Goal: Task Accomplishment & Management: Use online tool/utility

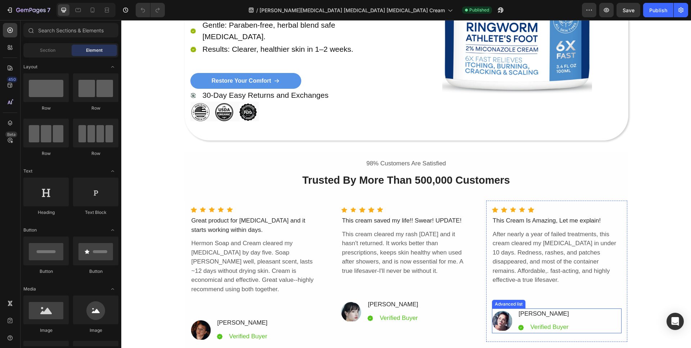
scroll to position [2429, 0]
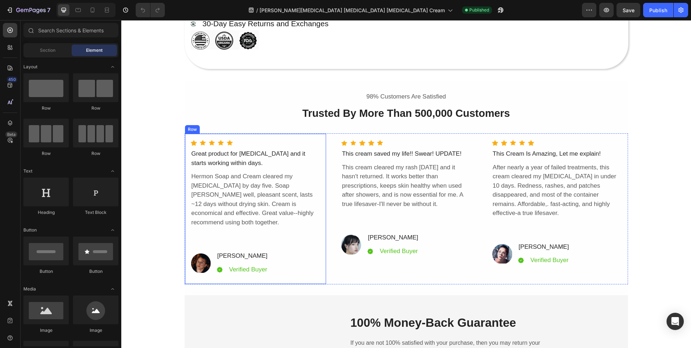
click at [273, 238] on div "Icon Icon Icon Icon Icon Icon List Hoz Great product for [MEDICAL_DATA] and it …" at bounding box center [256, 208] width 130 height 136
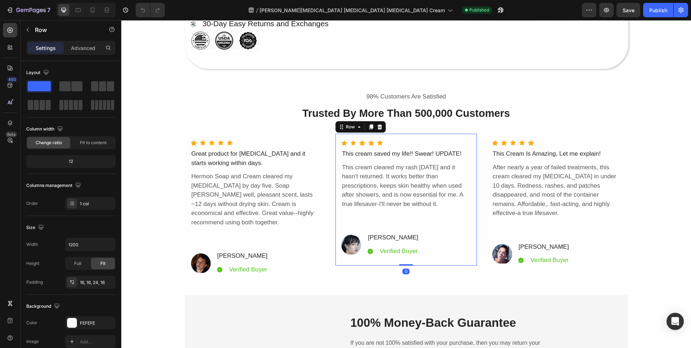
click at [416, 227] on div "Icon Icon Icon Icon Icon Icon List Hoz This cream saved my life!! Swear! UPDATE…" at bounding box center [406, 199] width 131 height 118
click at [615, 76] on div "Section 15" at bounding box center [614, 76] width 27 height 9
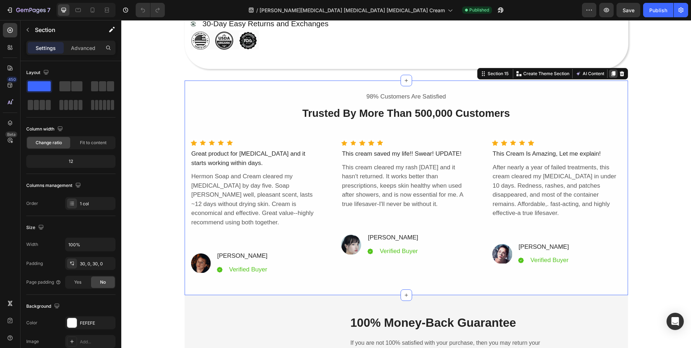
click at [611, 72] on icon at bounding box center [613, 73] width 4 height 5
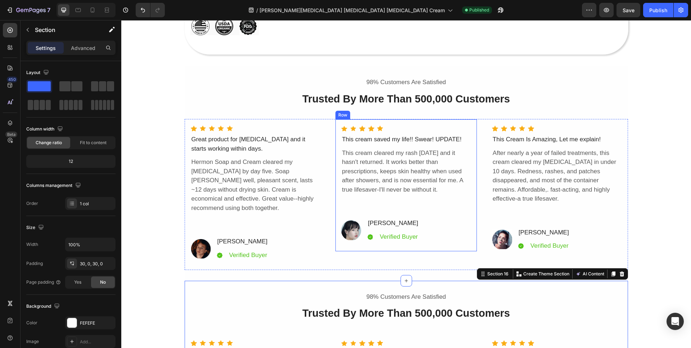
scroll to position [2438, 0]
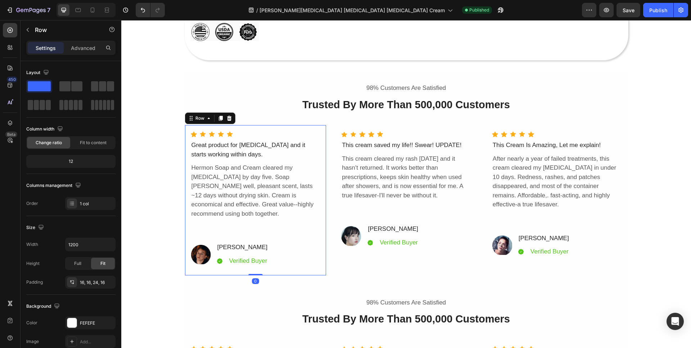
click at [258, 127] on div "Icon Icon Icon Icon Icon Icon List Hoz Great product for [MEDICAL_DATA] and it …" at bounding box center [256, 200] width 142 height 151
click at [230, 119] on div at bounding box center [229, 118] width 9 height 9
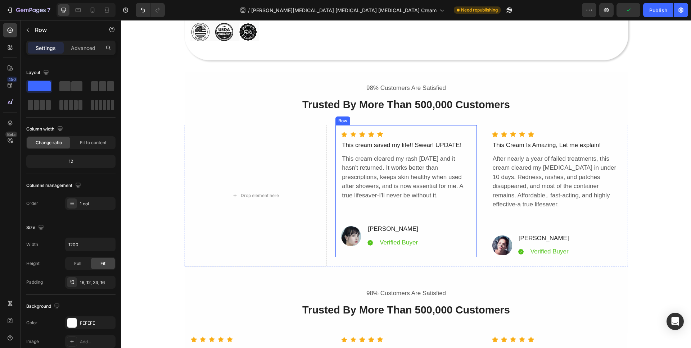
click at [353, 128] on div "Icon Icon Icon Icon Icon Icon List Hoz This cream saved my life!! Swear! UPDATE…" at bounding box center [406, 191] width 142 height 133
click at [369, 118] on icon at bounding box center [371, 118] width 4 height 5
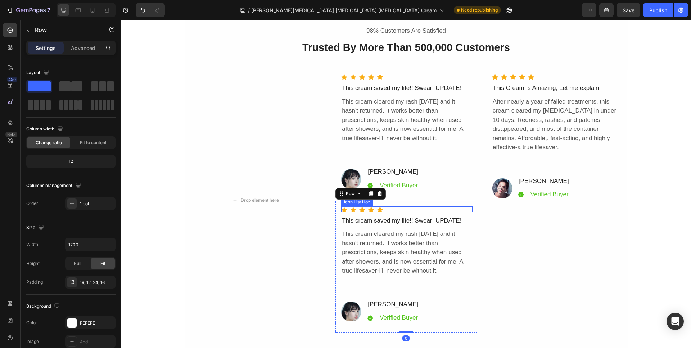
scroll to position [2496, 0]
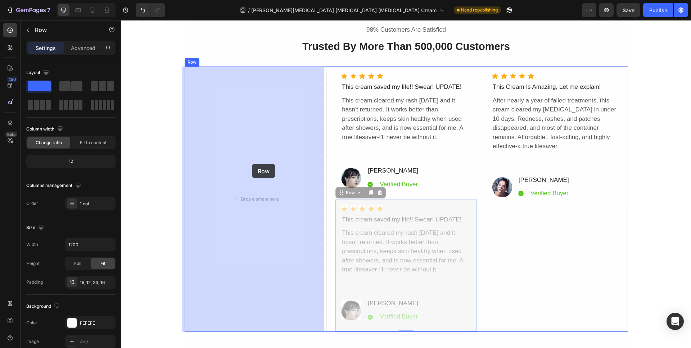
drag, startPoint x: 347, startPoint y: 193, endPoint x: 252, endPoint y: 166, distance: 98.3
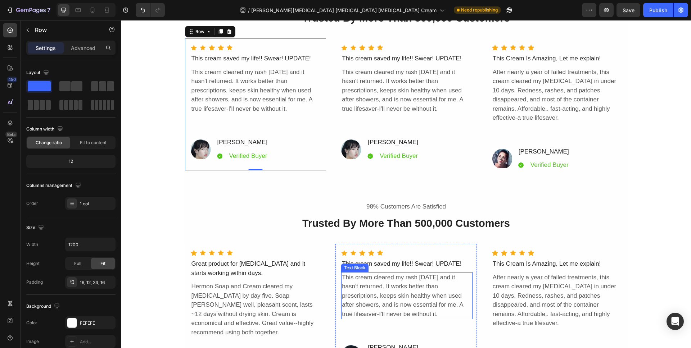
scroll to position [2633, 0]
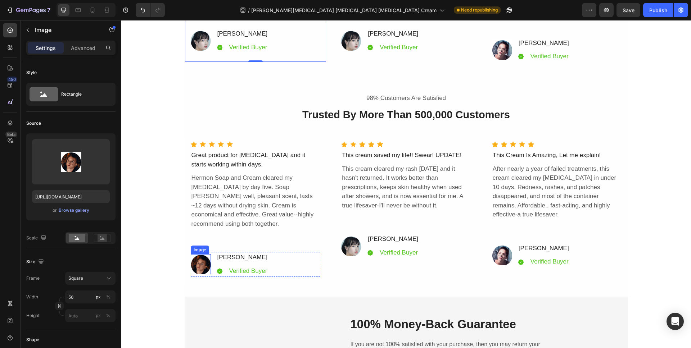
click at [203, 254] on img at bounding box center [201, 264] width 20 height 20
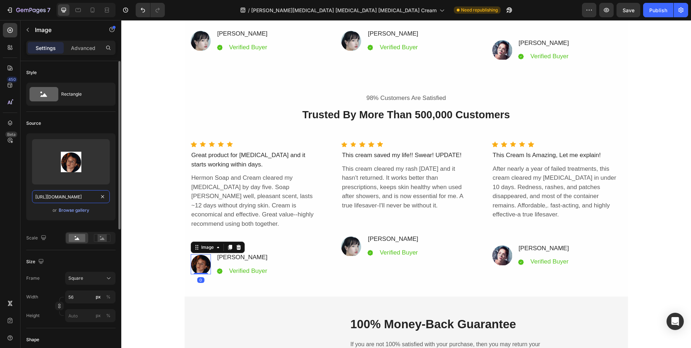
click at [78, 195] on input "[URL][DOMAIN_NAME]" at bounding box center [71, 196] width 78 height 13
click at [82, 212] on div "Browse gallery" at bounding box center [74, 210] width 31 height 6
click at [76, 198] on input "[URL][DOMAIN_NAME]" at bounding box center [71, 196] width 78 height 13
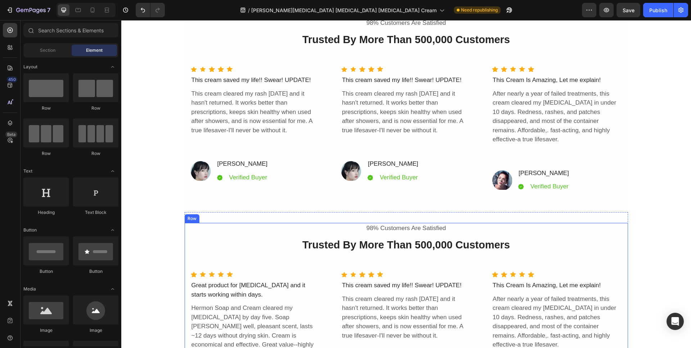
scroll to position [2490, 0]
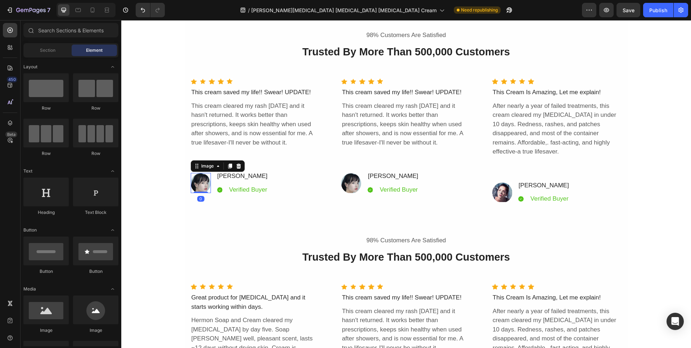
click at [202, 185] on img at bounding box center [201, 183] width 20 height 20
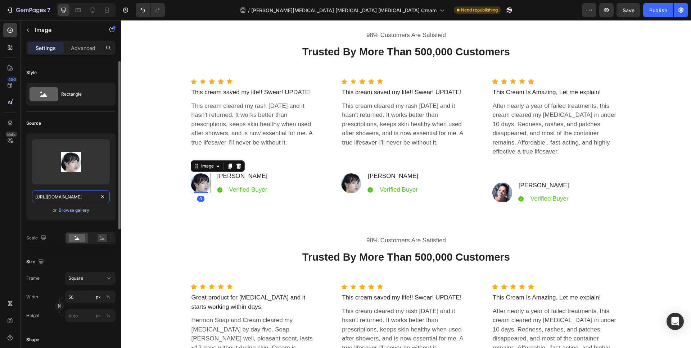
click at [80, 200] on input "[URL][DOMAIN_NAME]" at bounding box center [71, 196] width 78 height 13
paste input "megpiqdlwd"
type input "[URL][DOMAIN_NAME]"
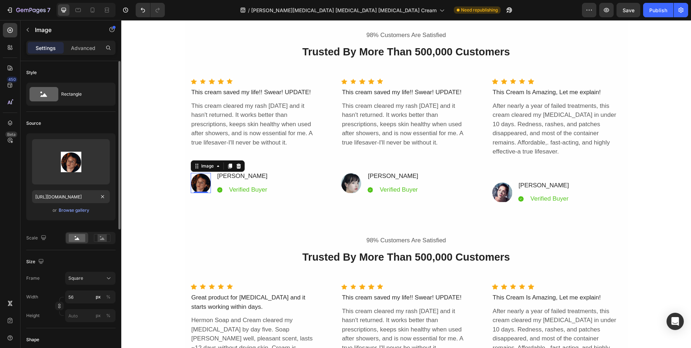
click at [102, 121] on div "Source" at bounding box center [70, 124] width 89 height 12
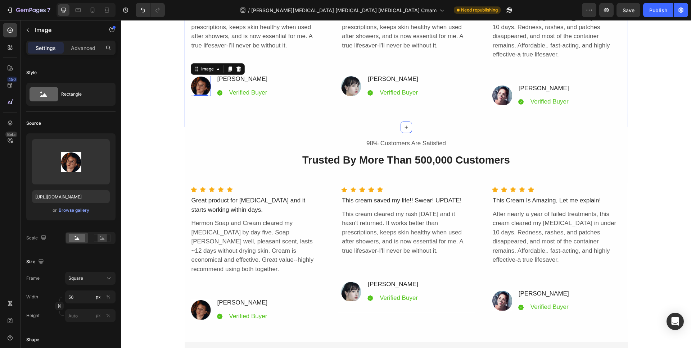
scroll to position [2589, 0]
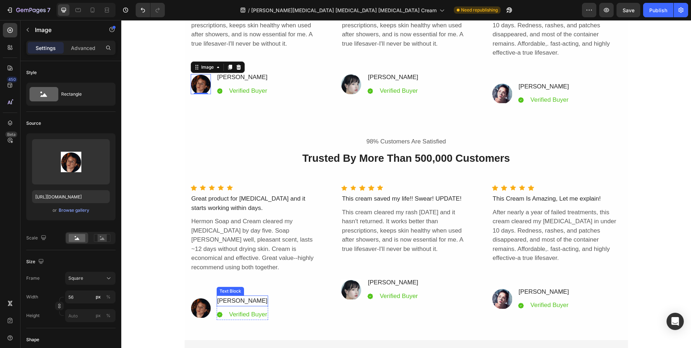
click at [237, 296] on div "[PERSON_NAME]" at bounding box center [243, 301] width 52 height 11
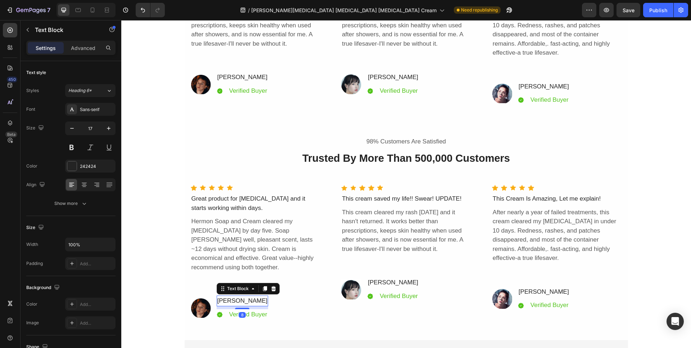
click at [240, 296] on div "[PERSON_NAME]" at bounding box center [243, 301] width 52 height 11
click at [240, 297] on p "[PERSON_NAME]" at bounding box center [242, 301] width 50 height 9
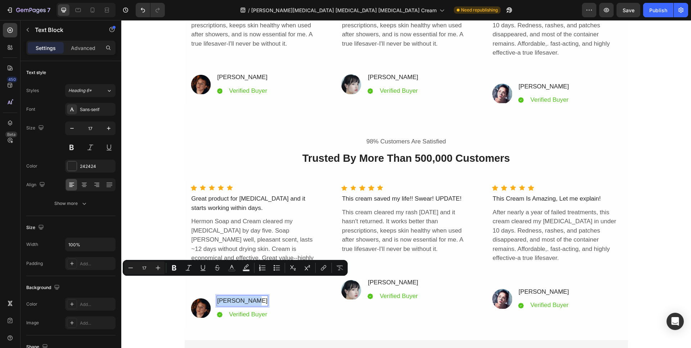
copy p "[PERSON_NAME]"
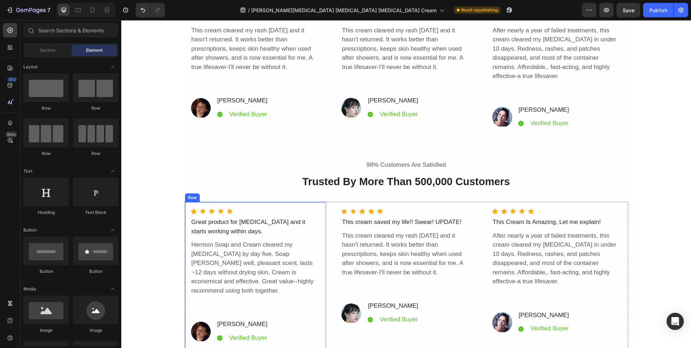
scroll to position [2564, 0]
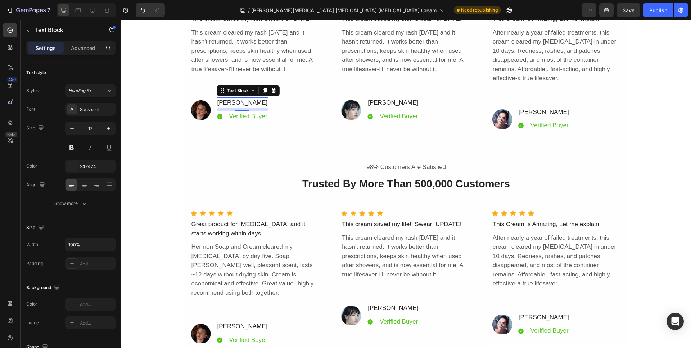
click at [246, 102] on div "[PERSON_NAME]" at bounding box center [243, 103] width 52 height 11
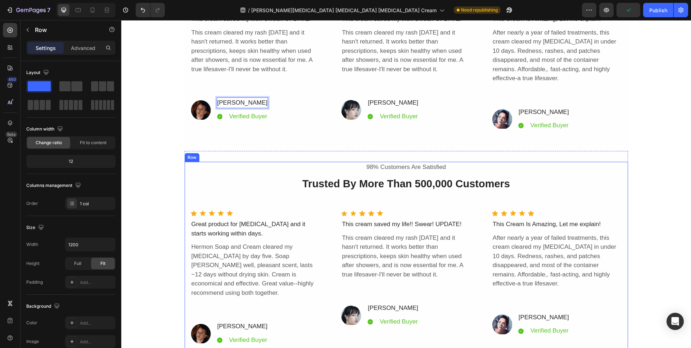
click at [233, 162] on div "98% Customers Are Satisfied Text Block Trusted By More Than 500,000 Customers H…" at bounding box center [406, 258] width 443 height 193
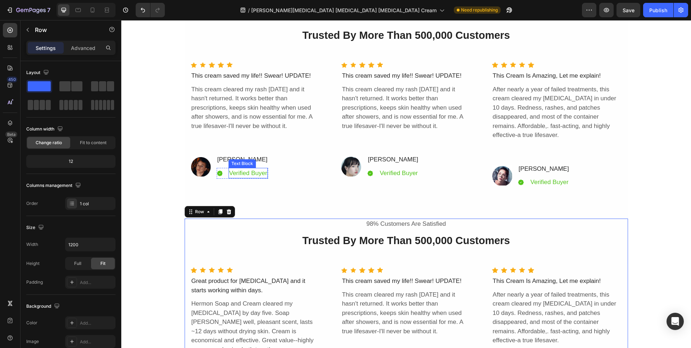
scroll to position [2526, 0]
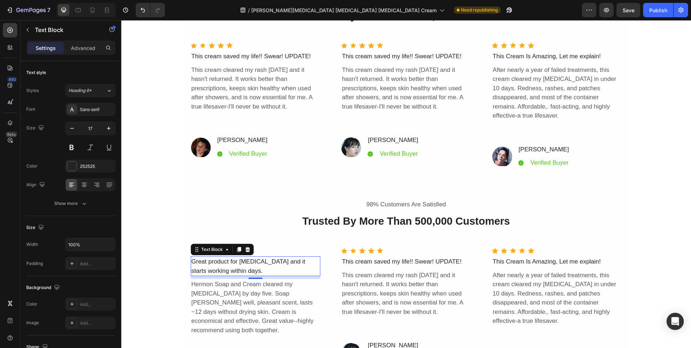
click at [220, 257] on div "Great product for [MEDICAL_DATA] and it starts working within days." at bounding box center [256, 267] width 130 height 20
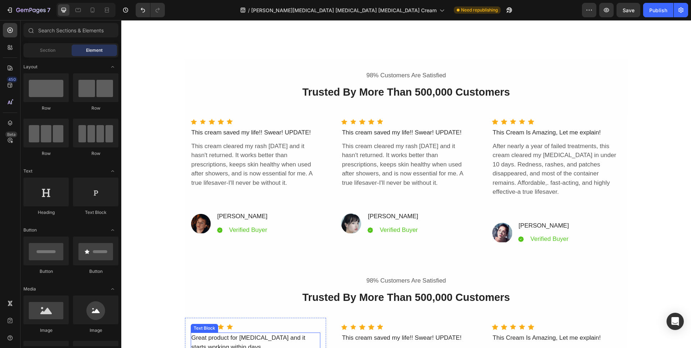
scroll to position [2447, 0]
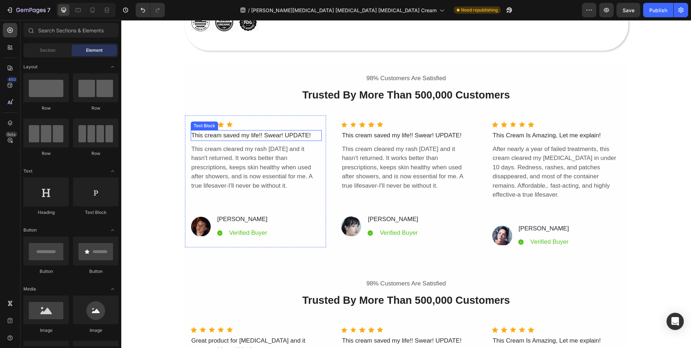
click at [240, 136] on div "This cream saved my life!! Swear! UPDATE!" at bounding box center [256, 135] width 131 height 11
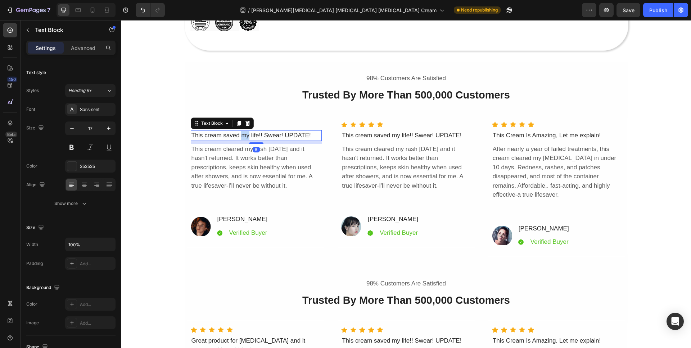
click at [240, 136] on div "This cream saved my life!! Swear! UPDATE!" at bounding box center [256, 135] width 131 height 11
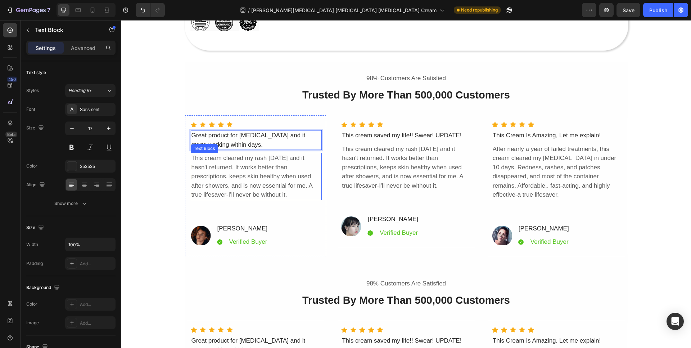
click at [235, 176] on div "This cream cleared my rash [DATE] and it hasn't returned. It works better than …" at bounding box center [256, 177] width 131 height 48
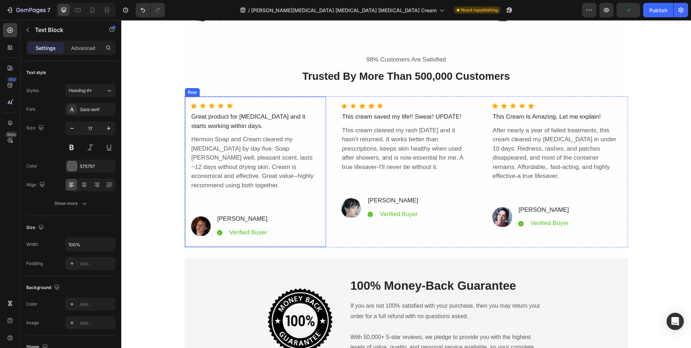
scroll to position [2671, 0]
click at [242, 152] on div "Hermon Soap and Cream cleared my [MEDICAL_DATA] by day five. Soap [PERSON_NAME]…" at bounding box center [256, 163] width 130 height 57
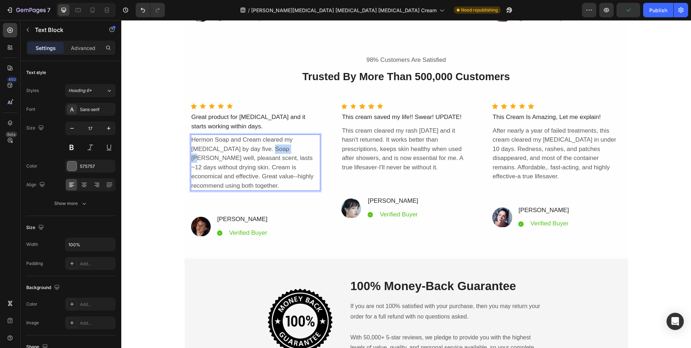
click at [242, 152] on div "Hermon Soap and Cream cleared my [MEDICAL_DATA] by day five. Soap [PERSON_NAME]…" at bounding box center [256, 163] width 130 height 57
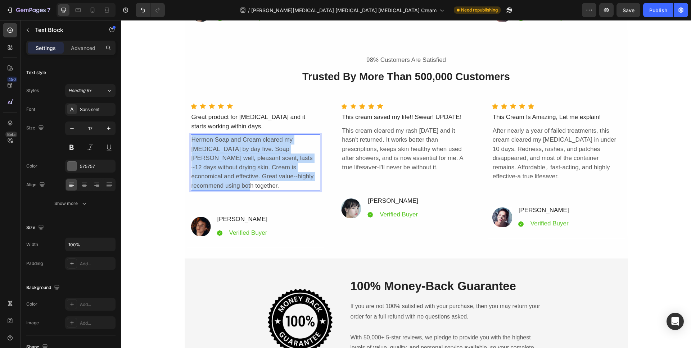
copy p "Hermon Soap and Cream cleared my [MEDICAL_DATA] by day five. Soap [PERSON_NAME]…"
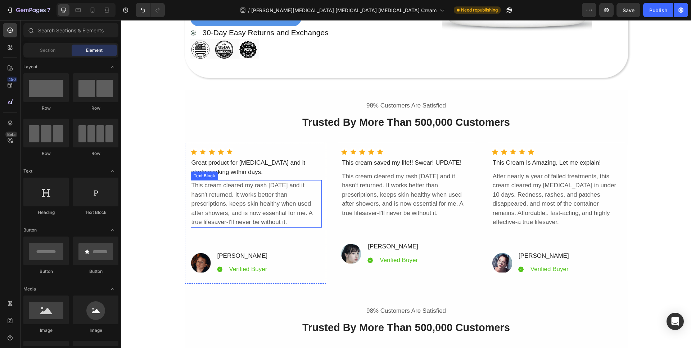
scroll to position [2420, 0]
click at [233, 200] on div "This cream cleared my rash [DATE] and it hasn't returned. It works better than …" at bounding box center [256, 204] width 131 height 48
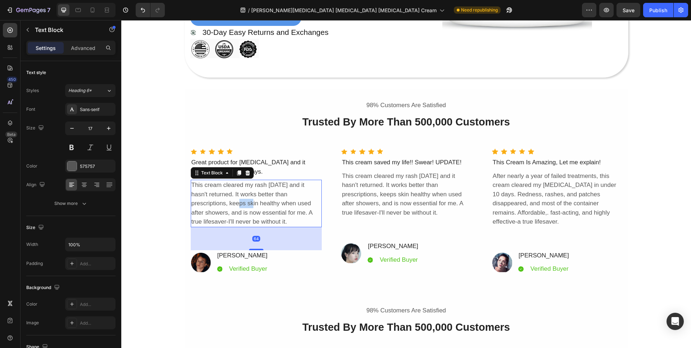
click at [233, 200] on div "This cream cleared my rash [DATE] and it hasn't returned. It works better than …" at bounding box center [256, 204] width 131 height 48
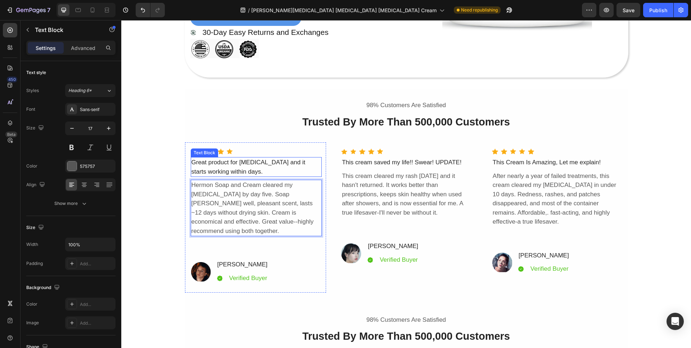
click at [245, 163] on p "Great product for [MEDICAL_DATA] and it starts working within days." at bounding box center [256, 167] width 130 height 18
click at [271, 204] on p "Hermon Soap and Cream cleared my [MEDICAL_DATA] by day five. Soap [PERSON_NAME]…" at bounding box center [256, 208] width 130 height 55
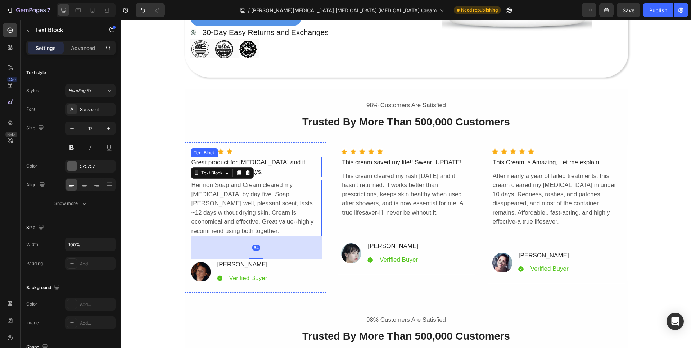
click at [276, 169] on p "Great product for [MEDICAL_DATA] and it starts working within days." at bounding box center [256, 167] width 130 height 18
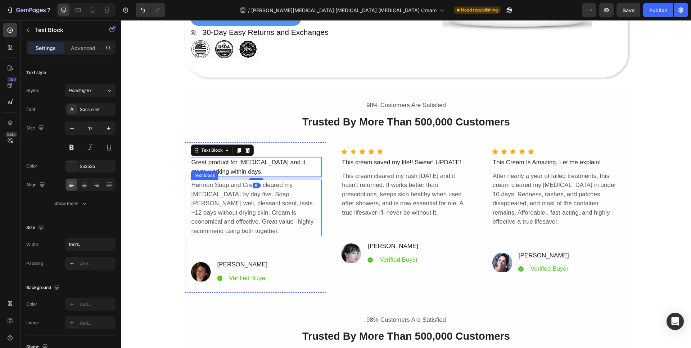
click at [272, 203] on p "Hermon Soap and Cream cleared my [MEDICAL_DATA] by day five. Soap [PERSON_NAME]…" at bounding box center [256, 208] width 130 height 55
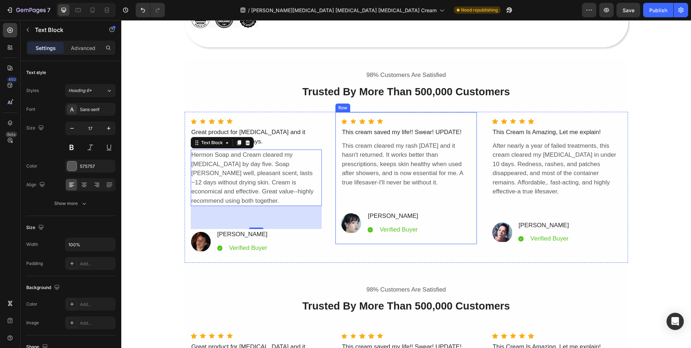
scroll to position [2452, 0]
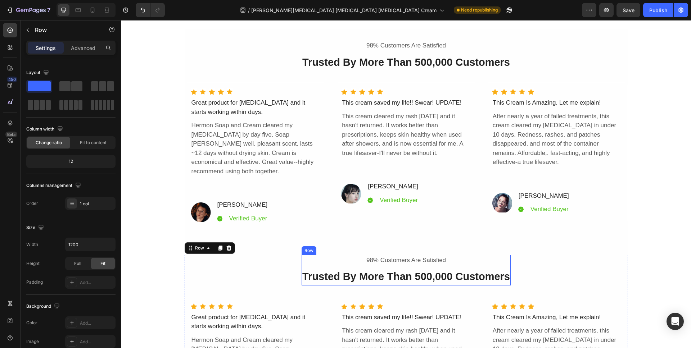
scroll to position [2480, 0]
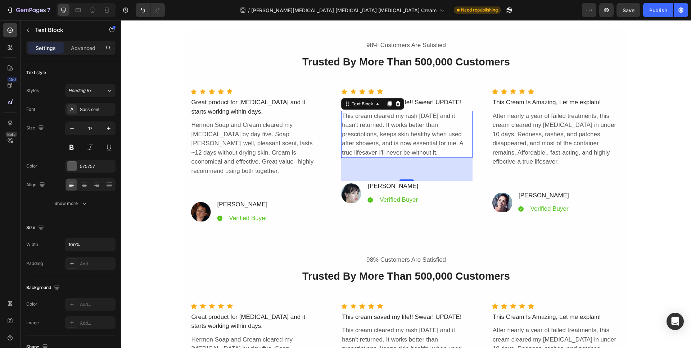
click at [440, 151] on div "This cream cleared my rash [DATE] and it hasn't returned. It works better than …" at bounding box center [406, 135] width 131 height 48
click at [452, 153] on div "This cream cleared my rash [DATE] and it hasn't returned. It works better than …" at bounding box center [406, 135] width 131 height 48
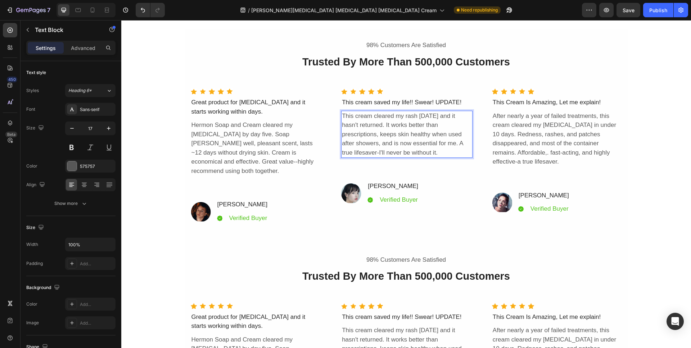
click at [452, 153] on p "This cream cleared my rash [DATE] and it hasn't returned. It works better than …" at bounding box center [407, 135] width 130 height 46
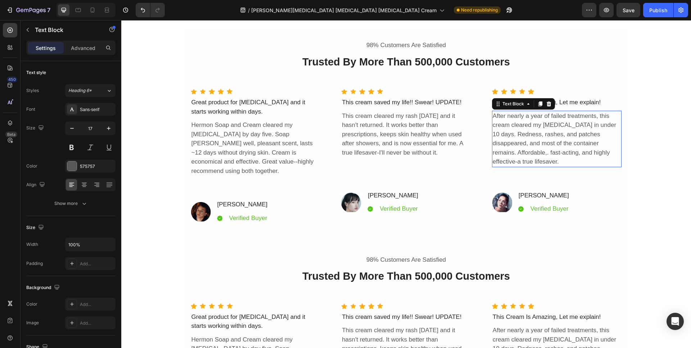
click at [607, 149] on div "After nearly a year of failed treatments, this cream cleared my [MEDICAL_DATA] …" at bounding box center [557, 139] width 130 height 57
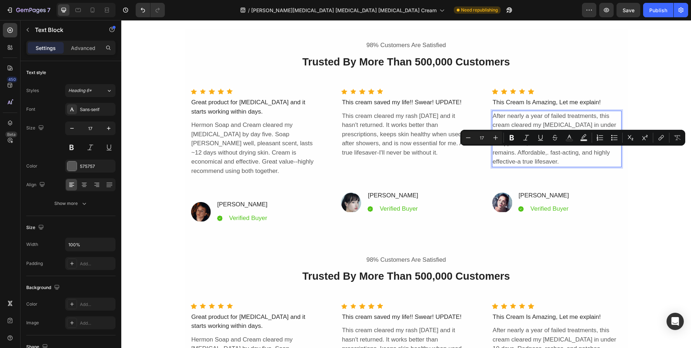
click at [611, 154] on p "After nearly a year of failed treatments, this cream cleared my [MEDICAL_DATA] …" at bounding box center [557, 139] width 129 height 55
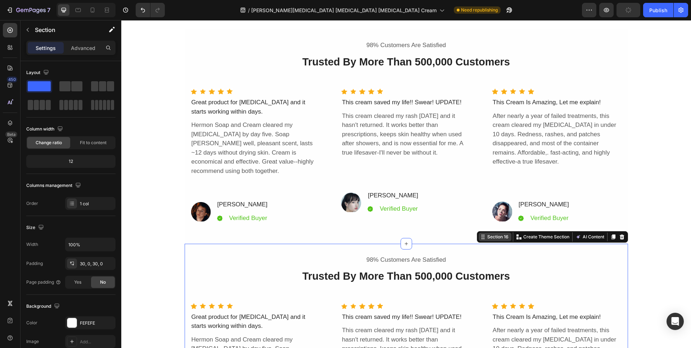
click at [614, 232] on div "Section 16 You can create reusable sections Create Theme Section AI Content Wri…" at bounding box center [552, 237] width 151 height 12
click at [619, 235] on icon at bounding box center [621, 237] width 5 height 5
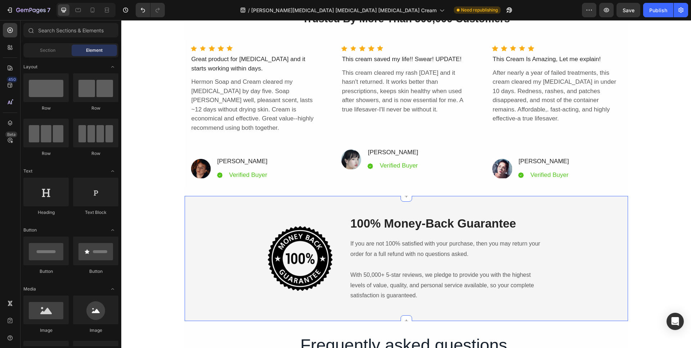
scroll to position [2469, 0]
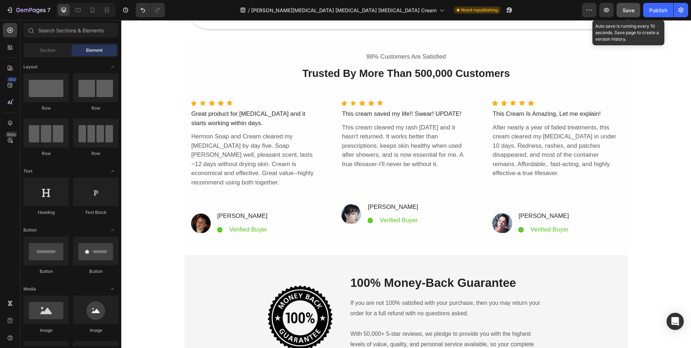
click at [629, 12] on span "Save" at bounding box center [629, 10] width 12 height 6
click at [631, 12] on span "Save" at bounding box center [629, 10] width 12 height 6
click at [621, 10] on button "Save" at bounding box center [629, 10] width 24 height 14
click at [625, 15] on button "Save" at bounding box center [629, 10] width 24 height 14
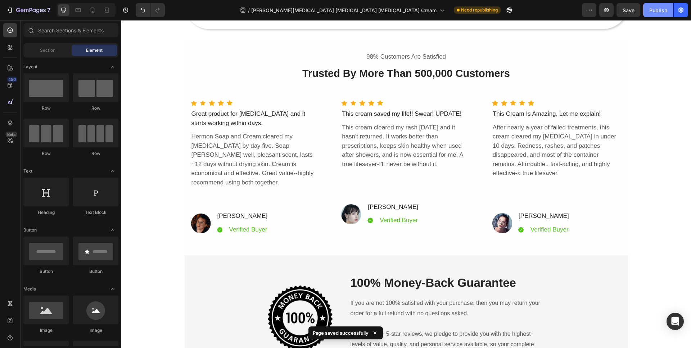
click at [660, 10] on div "Publish" at bounding box center [658, 10] width 18 height 8
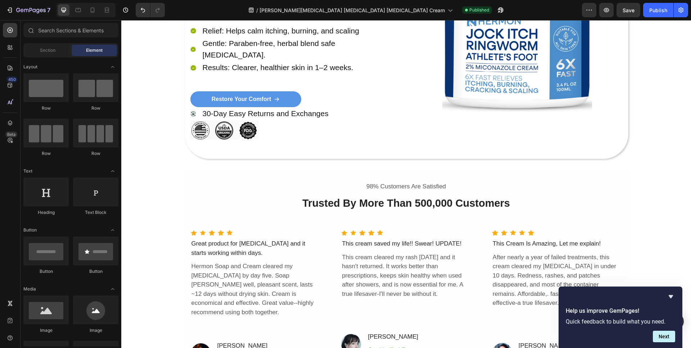
scroll to position [2339, 0]
